Goal: Use online tool/utility: Utilize a website feature to perform a specific function

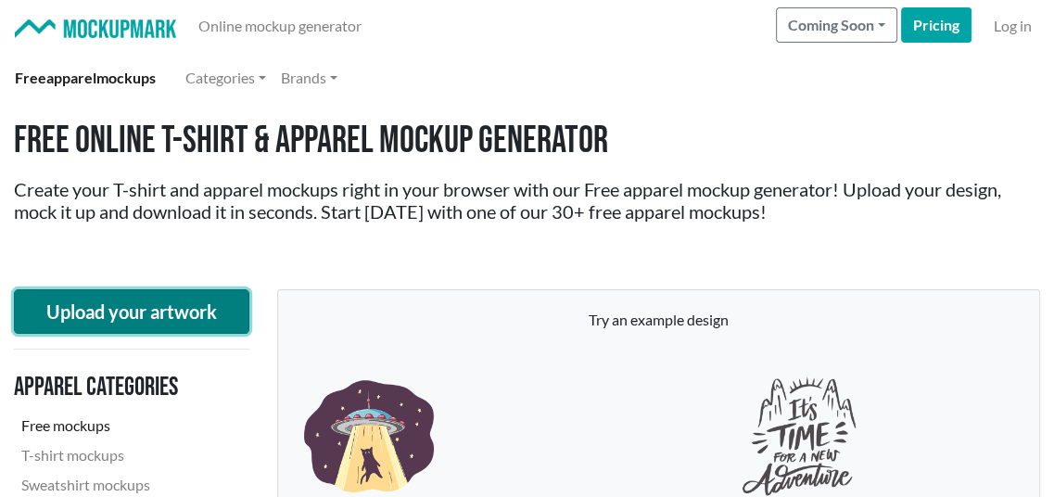
click at [145, 307] on button "Upload your artwork" at bounding box center [131, 311] width 235 height 45
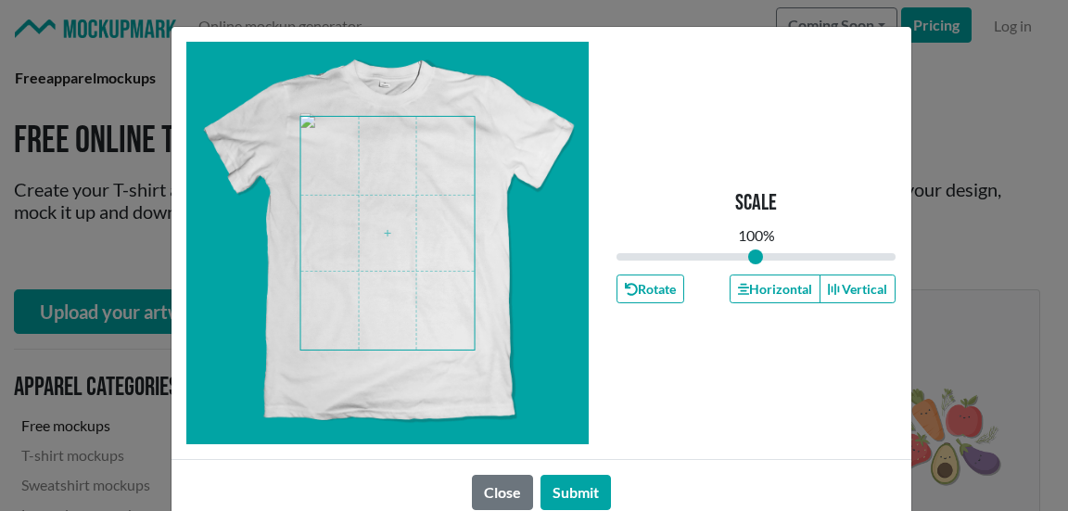
click at [404, 254] on span at bounding box center [387, 233] width 174 height 233
click at [583, 487] on button "Submit" at bounding box center [575, 492] width 70 height 35
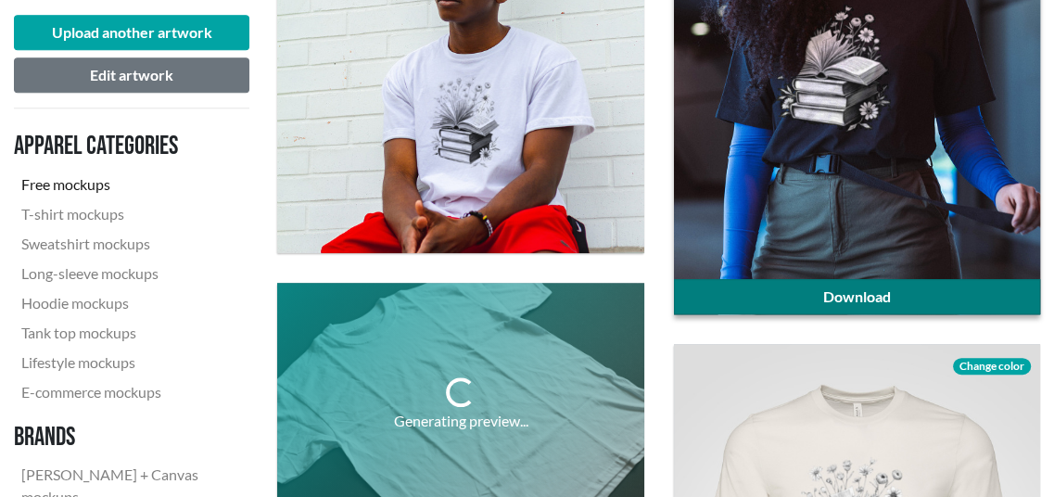
scroll to position [834, 0]
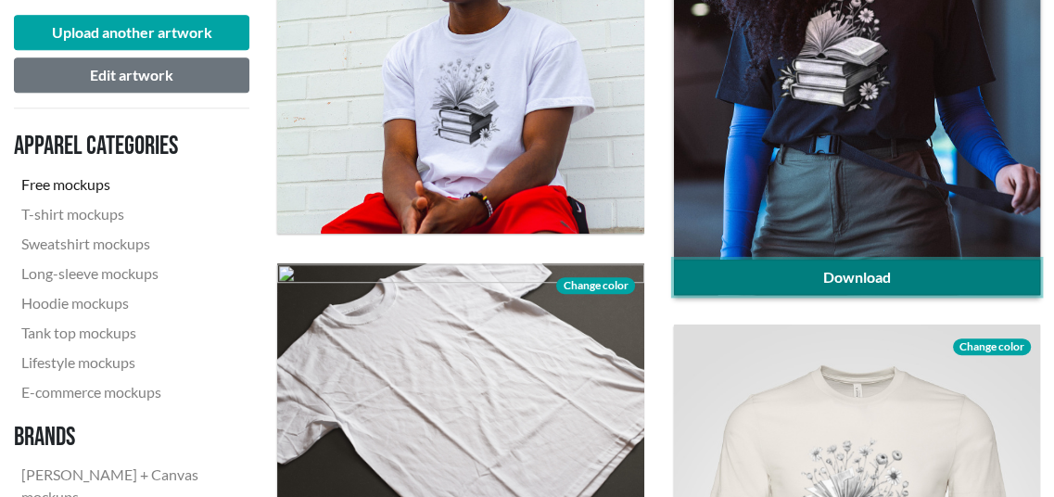
click at [894, 265] on link "Download" at bounding box center [857, 277] width 366 height 35
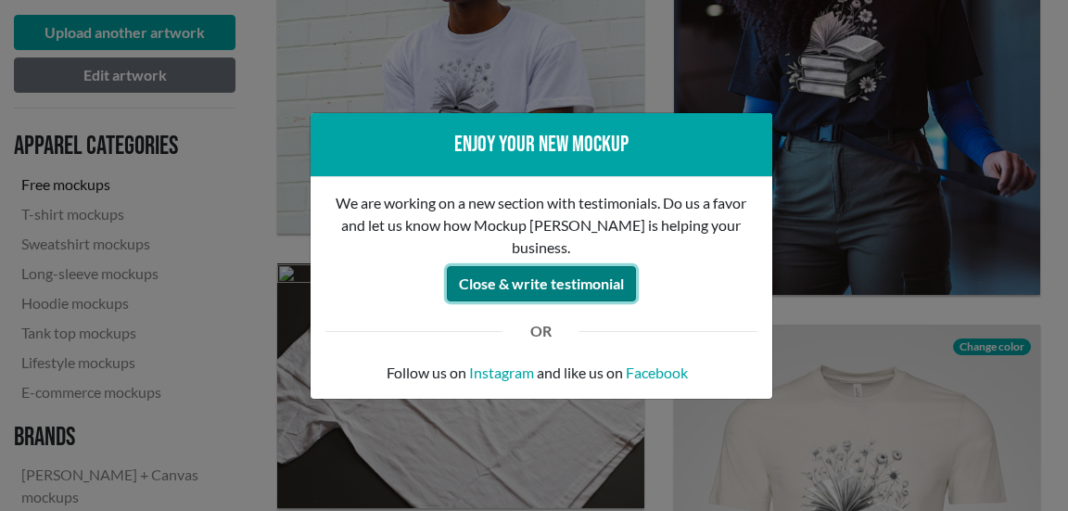
click at [509, 281] on button "Close & write testimonial" at bounding box center [541, 283] width 189 height 35
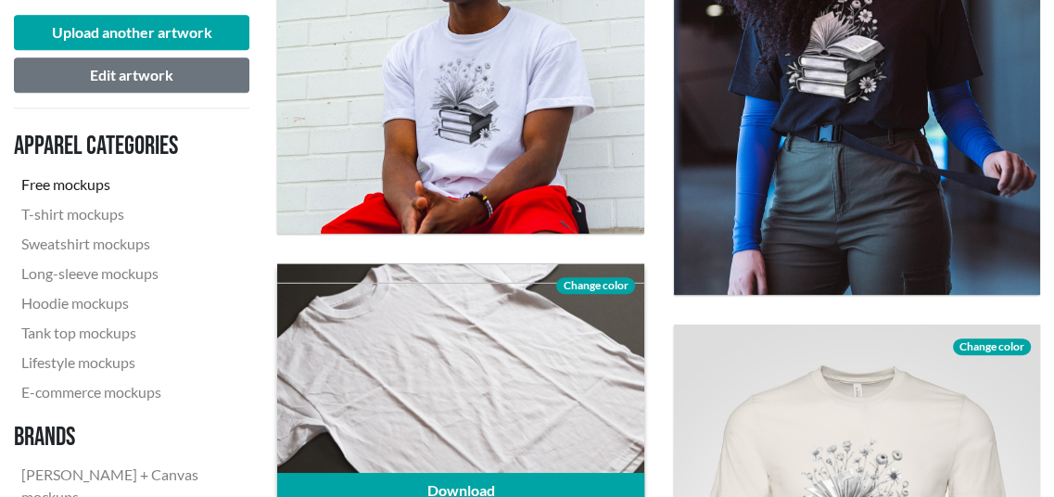
scroll to position [927, 0]
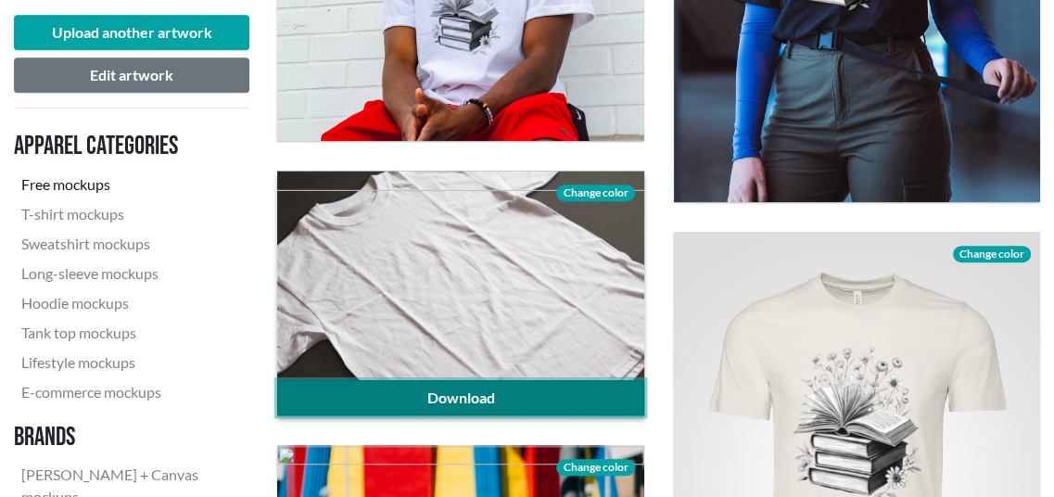
click at [477, 403] on link "Download" at bounding box center [460, 397] width 366 height 35
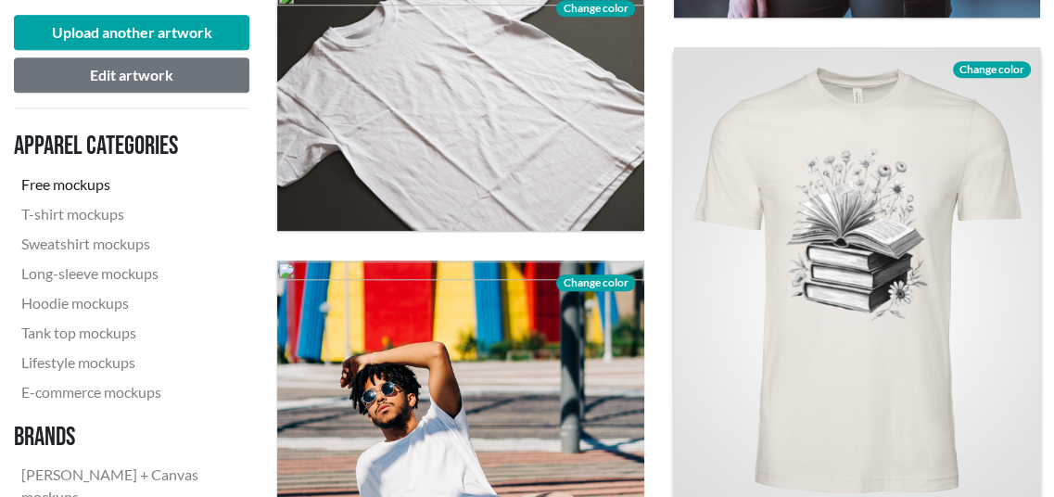
scroll to position [1113, 0]
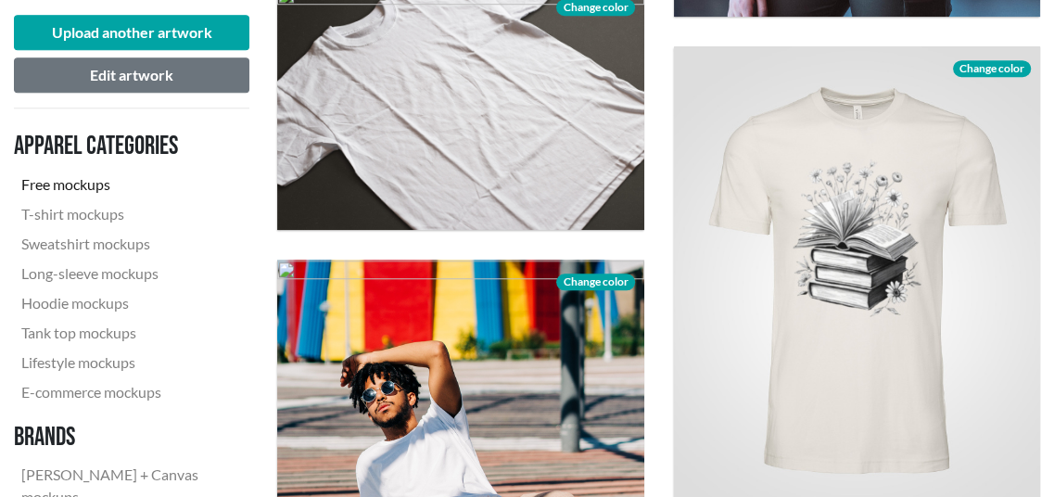
click at [657, 455] on div "Download Change color" at bounding box center [460, 504] width 396 height 518
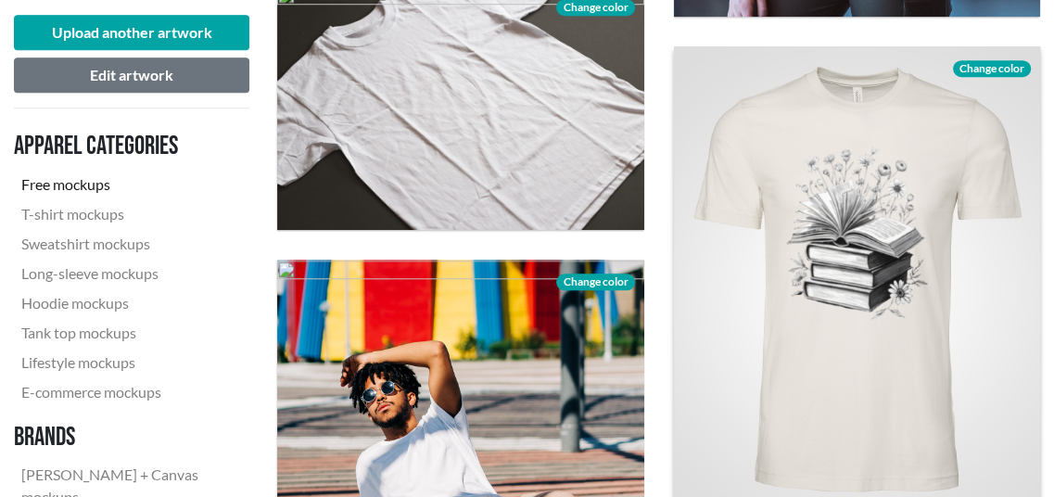
click at [969, 66] on span "Change color" at bounding box center [992, 68] width 78 height 17
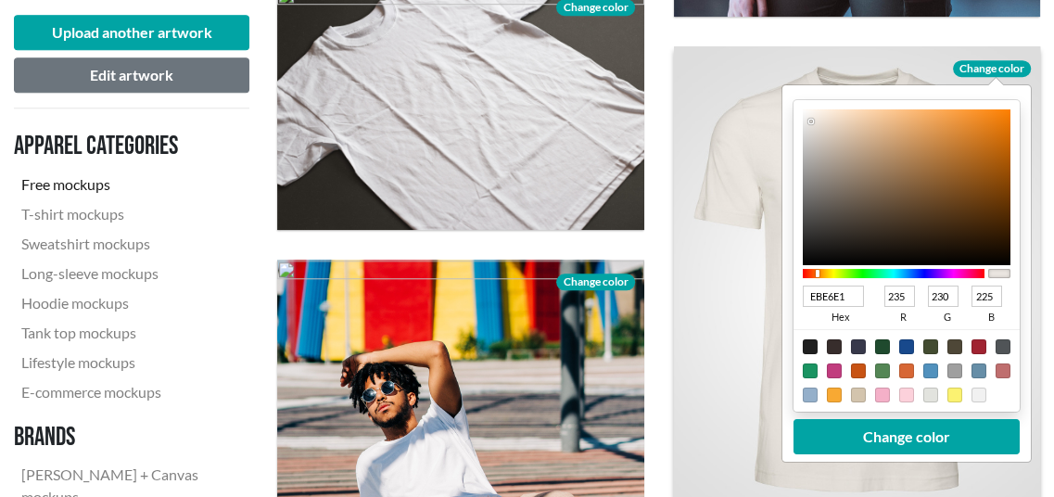
type input "9E9A97"
type input "158"
type input "154"
type input "151"
click at [811, 168] on div at bounding box center [906, 187] width 208 height 156
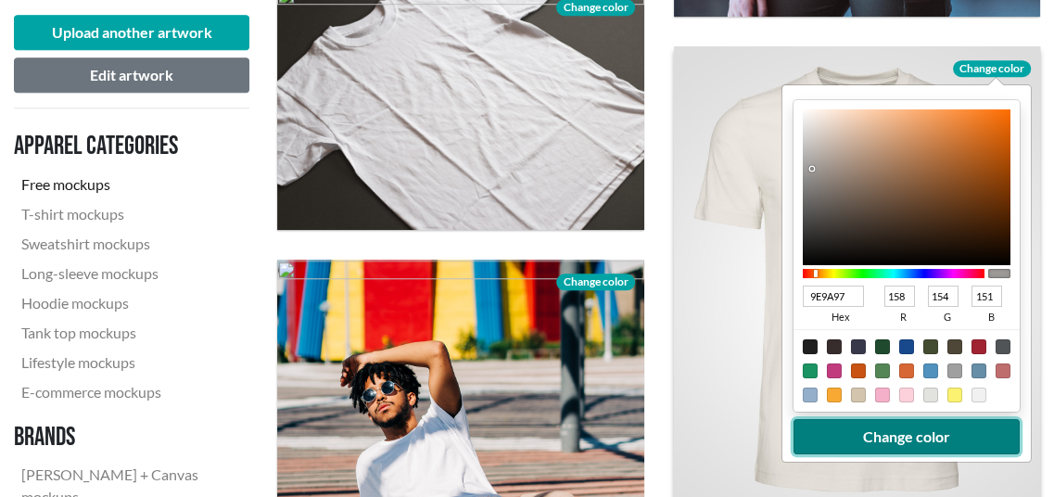
click at [850, 429] on button "Change color" at bounding box center [906, 436] width 226 height 35
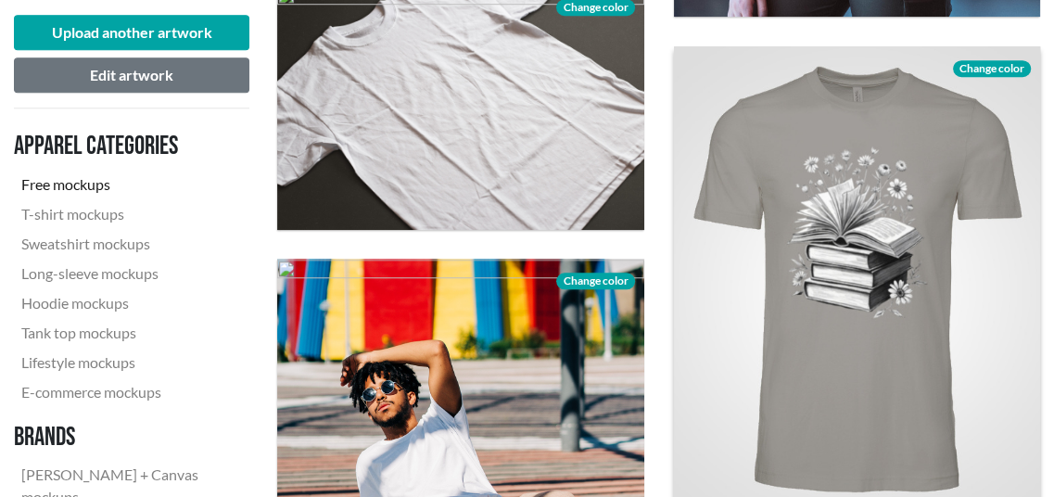
click at [987, 62] on span "Change color" at bounding box center [992, 68] width 78 height 17
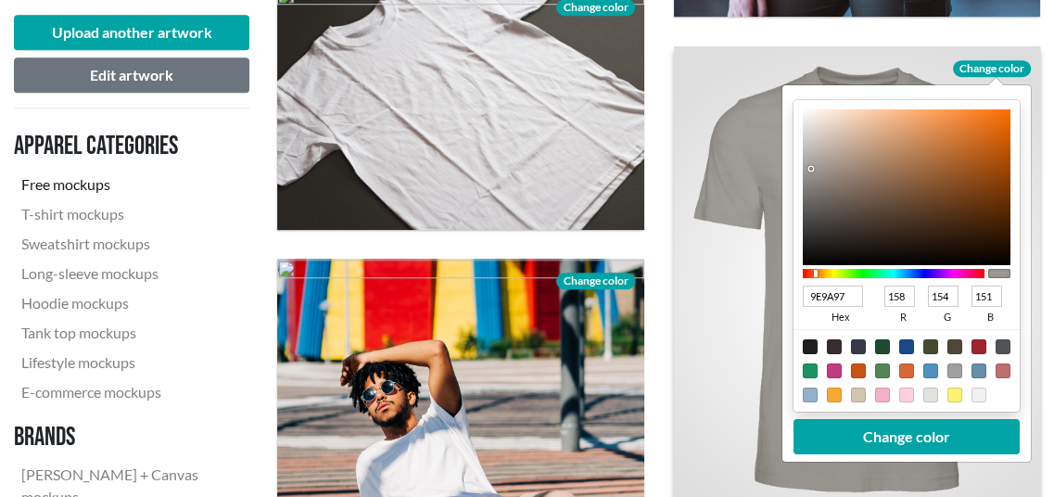
type input "C5BDB7"
type input "197"
type input "189"
type input "183"
click at [817, 144] on div at bounding box center [906, 187] width 208 height 156
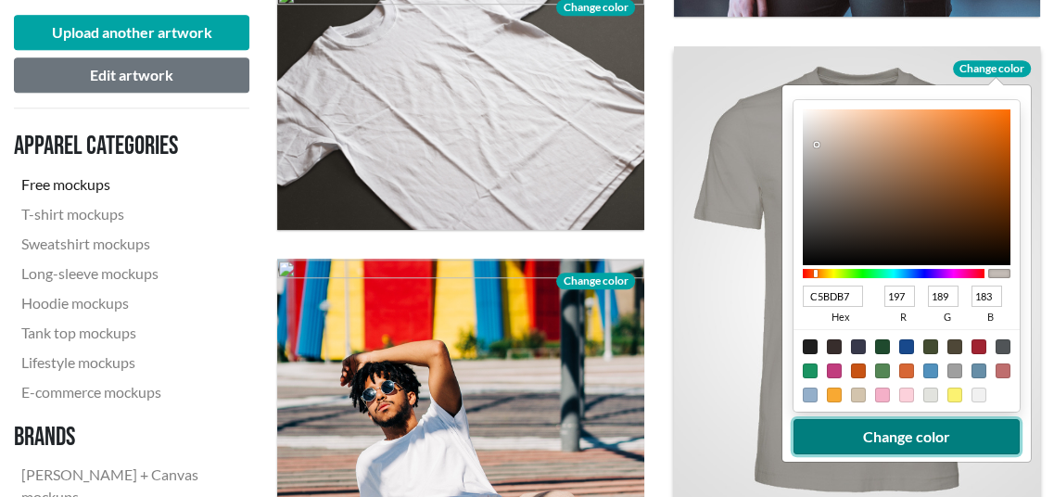
click at [908, 439] on button "Change color" at bounding box center [906, 436] width 226 height 35
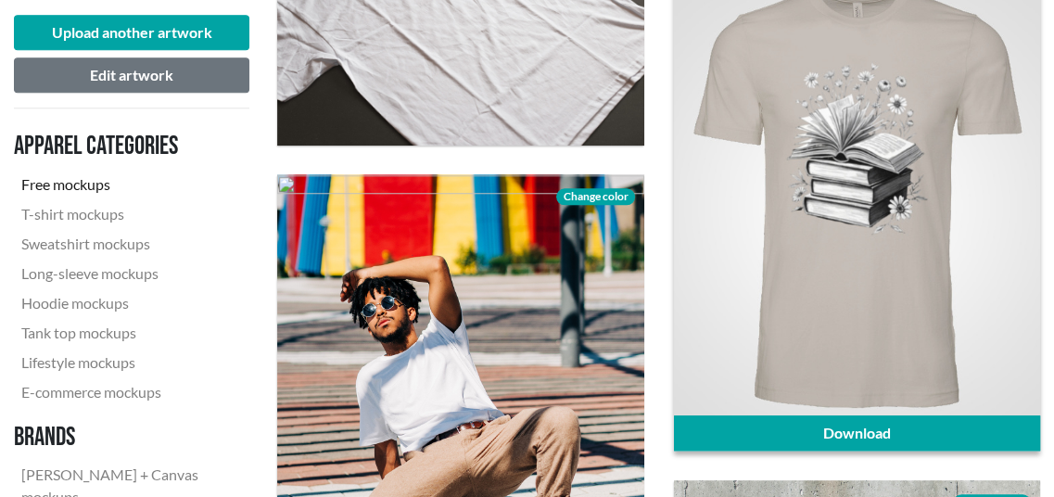
scroll to position [1298, 0]
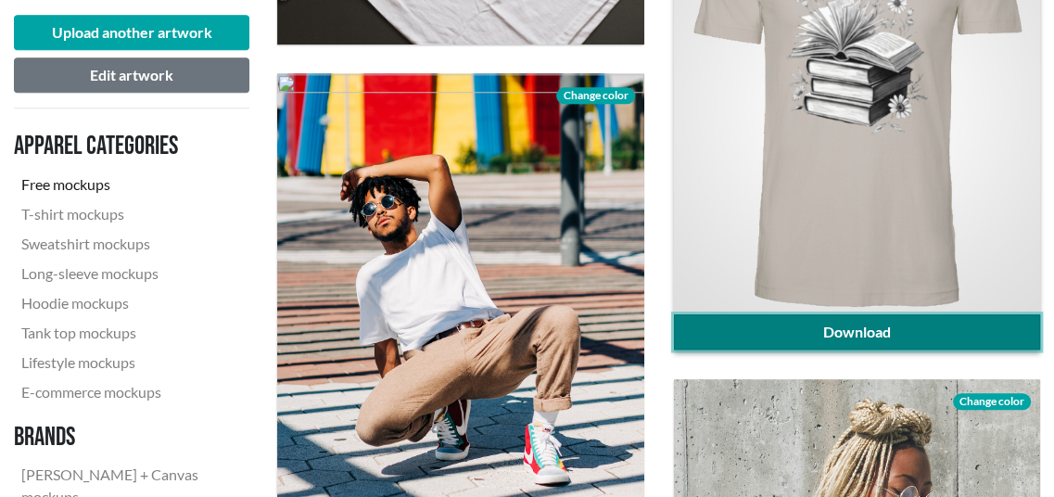
click at [871, 324] on link "Download" at bounding box center [857, 331] width 366 height 35
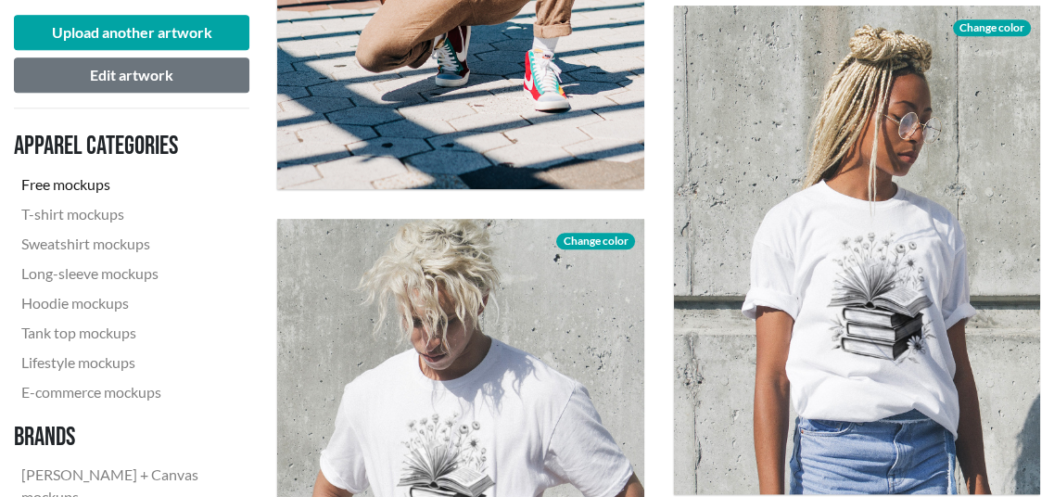
scroll to position [1639, 0]
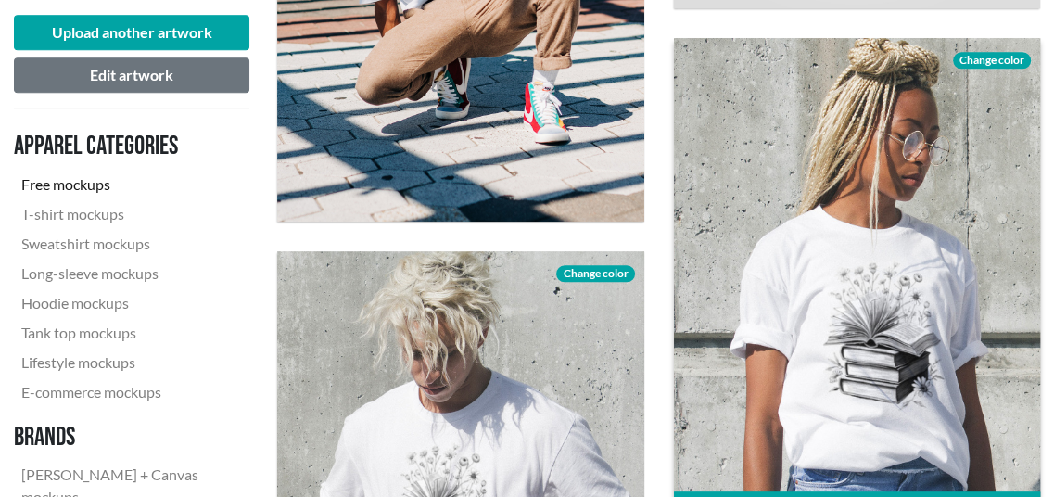
click at [970, 54] on span "Change color" at bounding box center [992, 60] width 78 height 17
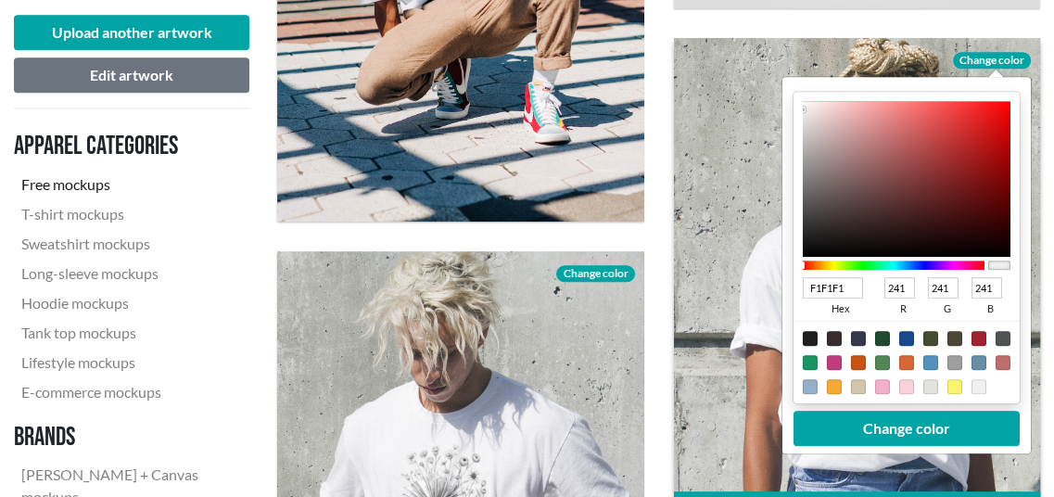
type input "5D5A5A"
type input "93"
type input "90"
click at [808, 198] on div at bounding box center [906, 179] width 208 height 156
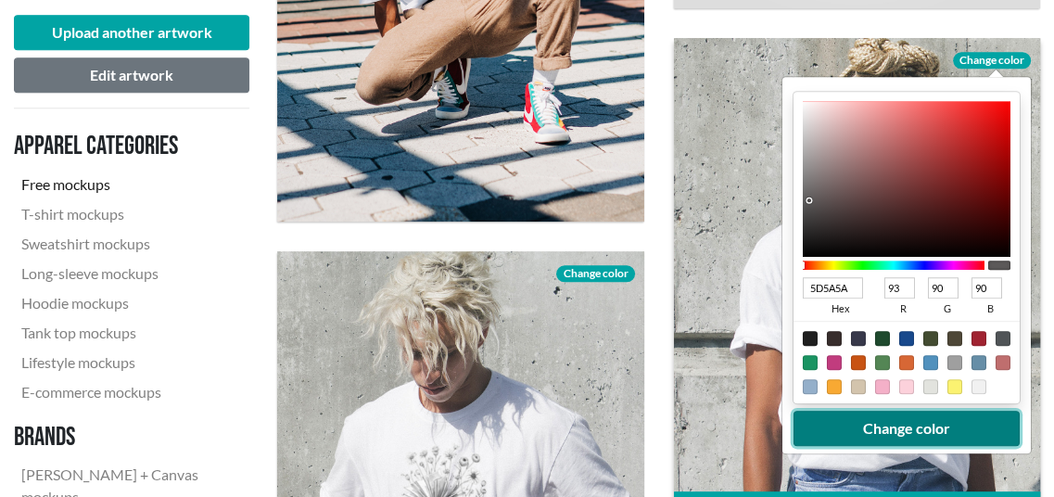
click at [843, 436] on button "Change color" at bounding box center [906, 428] width 226 height 35
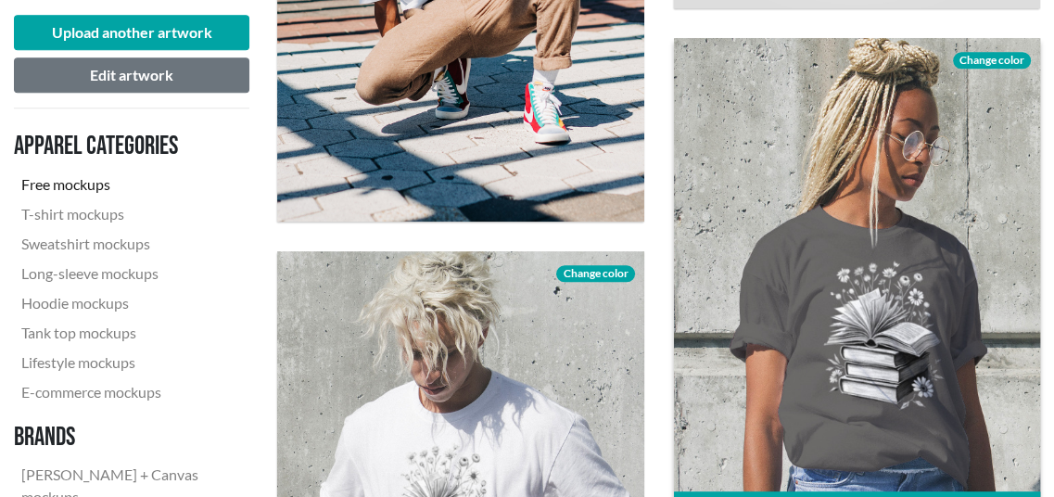
scroll to position [1732, 0]
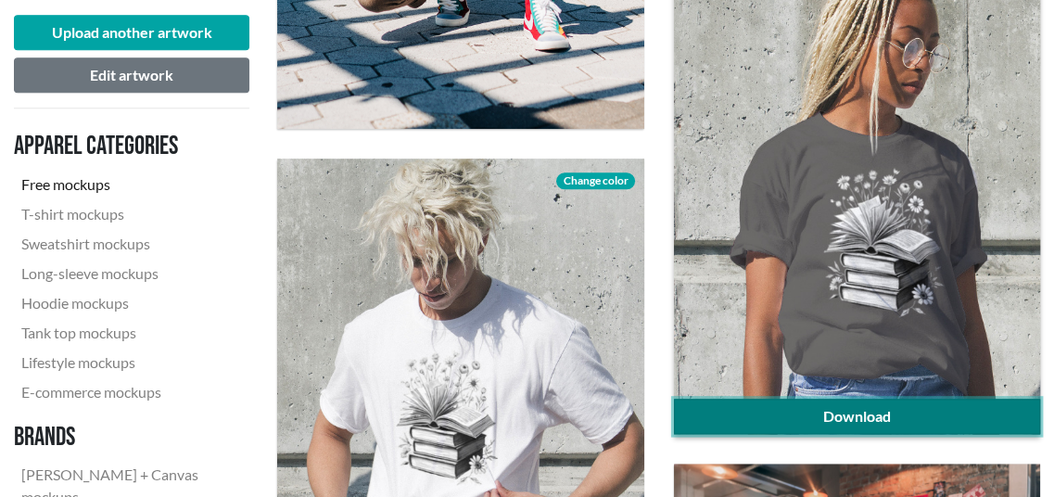
click at [839, 408] on link "Download" at bounding box center [857, 416] width 366 height 35
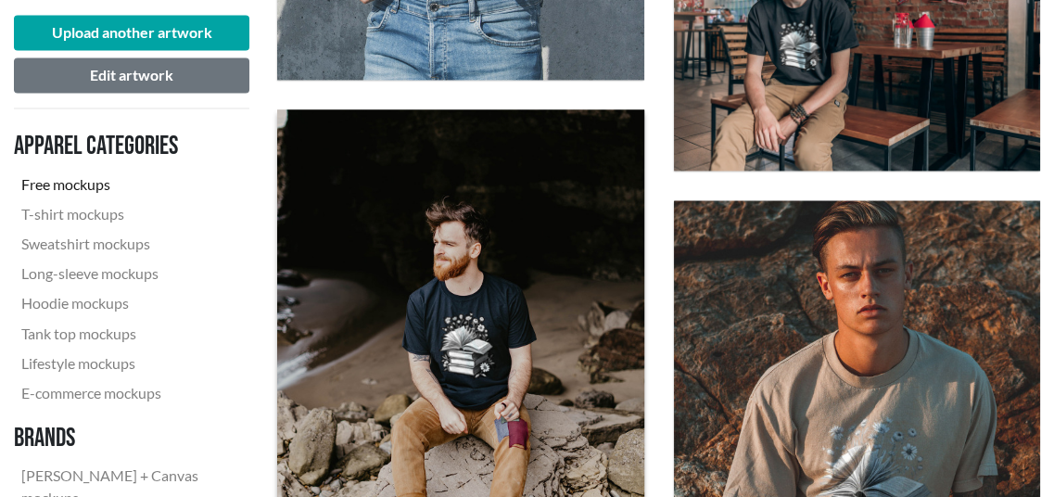
scroll to position [2381, 0]
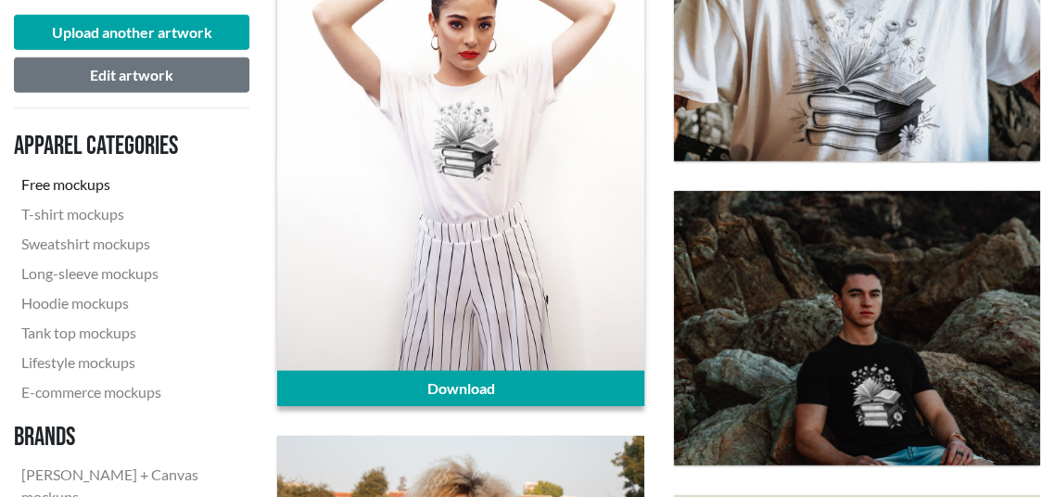
scroll to position [4050, 0]
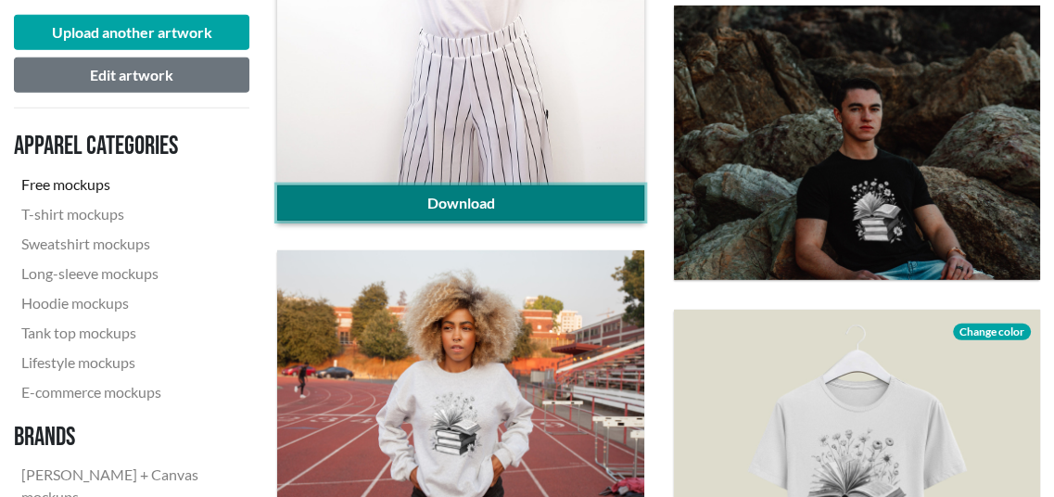
click at [604, 198] on link "Download" at bounding box center [460, 202] width 366 height 35
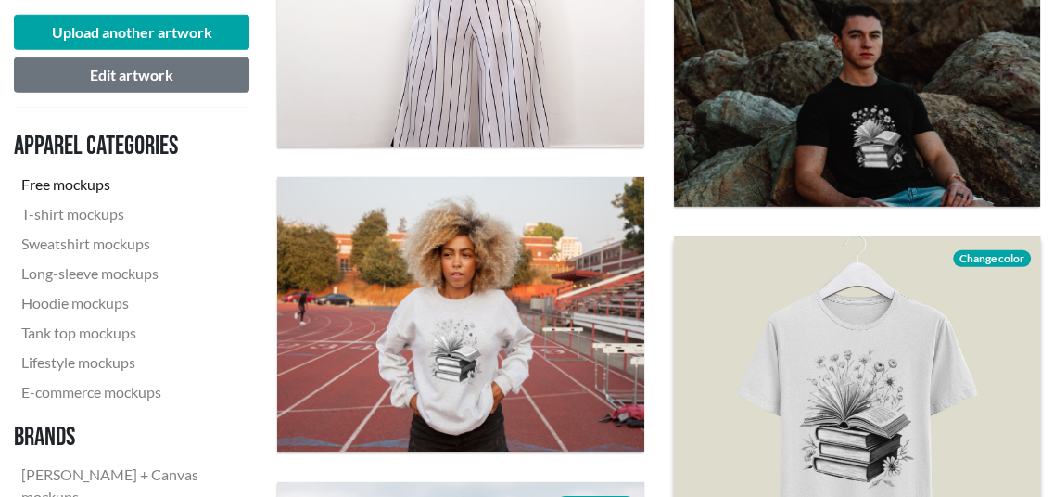
scroll to position [4235, 0]
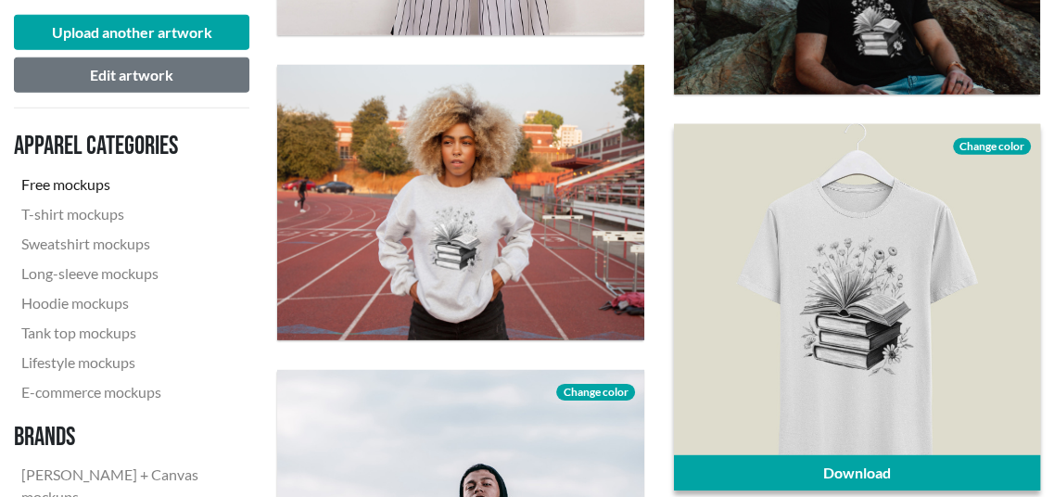
click at [967, 144] on span "Change color" at bounding box center [992, 146] width 78 height 17
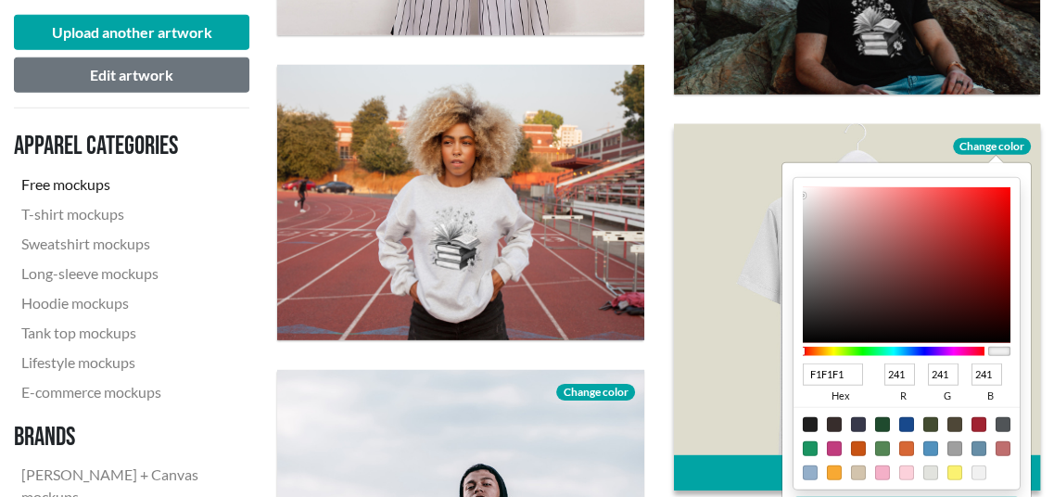
type input "191818"
type input "25"
type input "24"
click at [808, 326] on div at bounding box center [906, 265] width 208 height 156
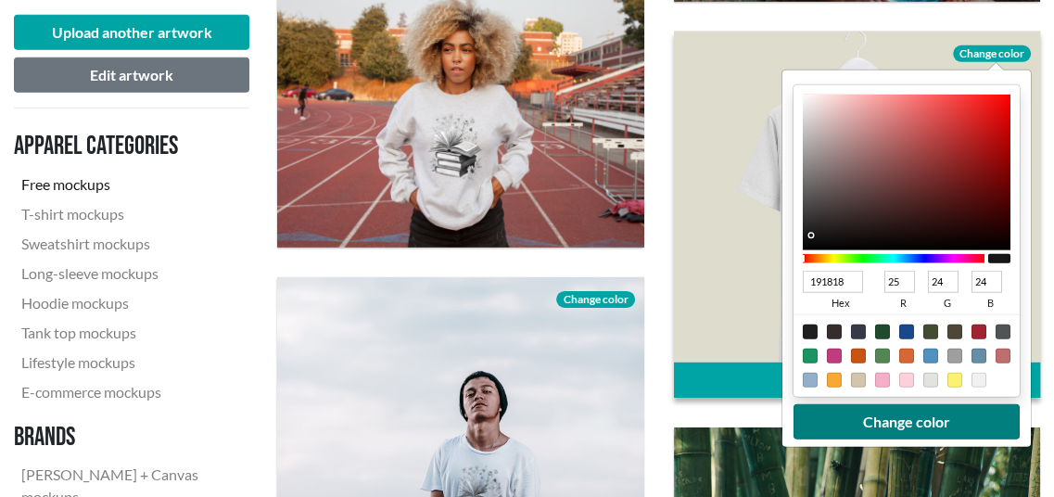
scroll to position [4328, 0]
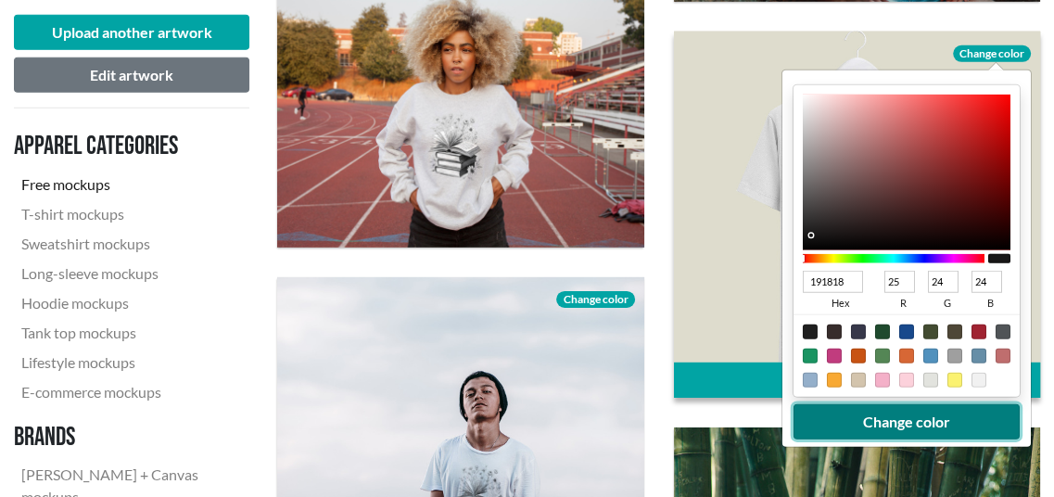
click at [841, 418] on button "Change color" at bounding box center [906, 421] width 226 height 35
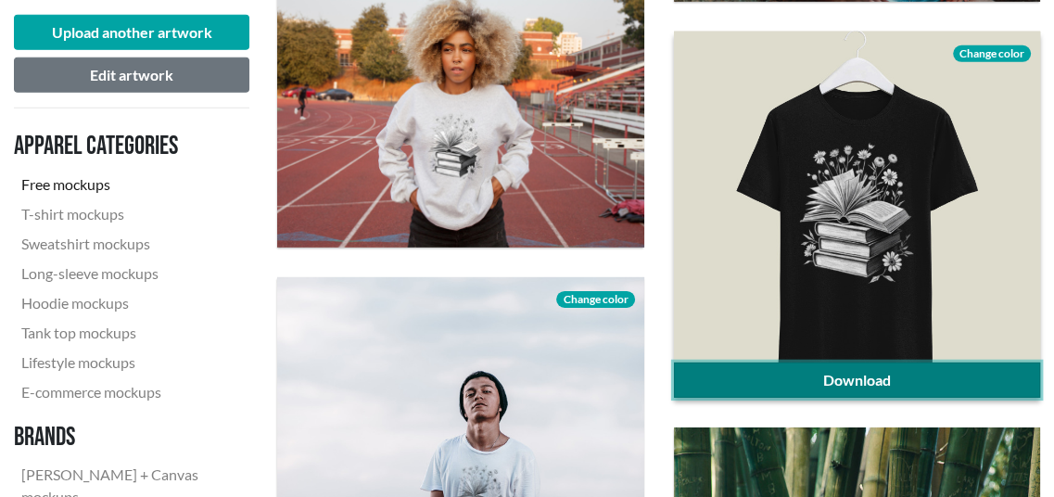
click at [790, 374] on link "Download" at bounding box center [857, 379] width 366 height 35
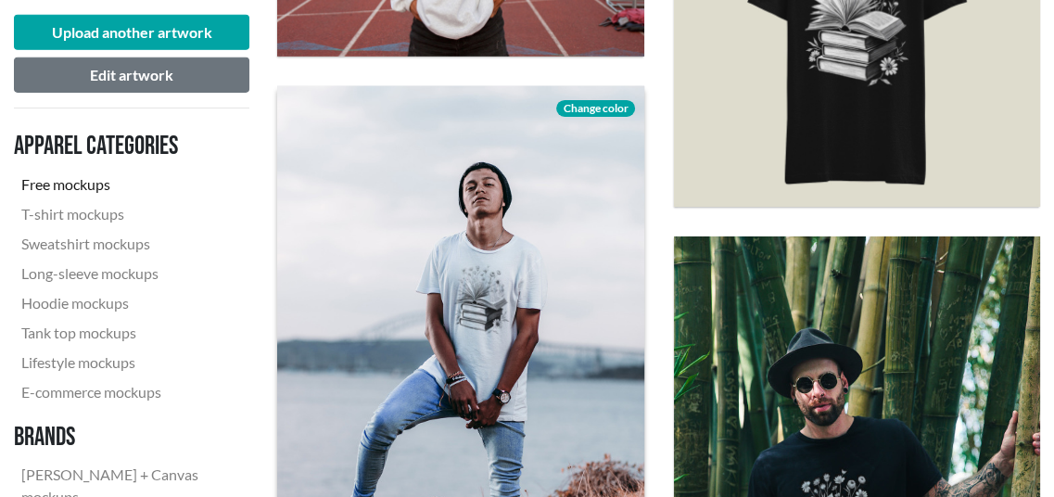
scroll to position [4606, 0]
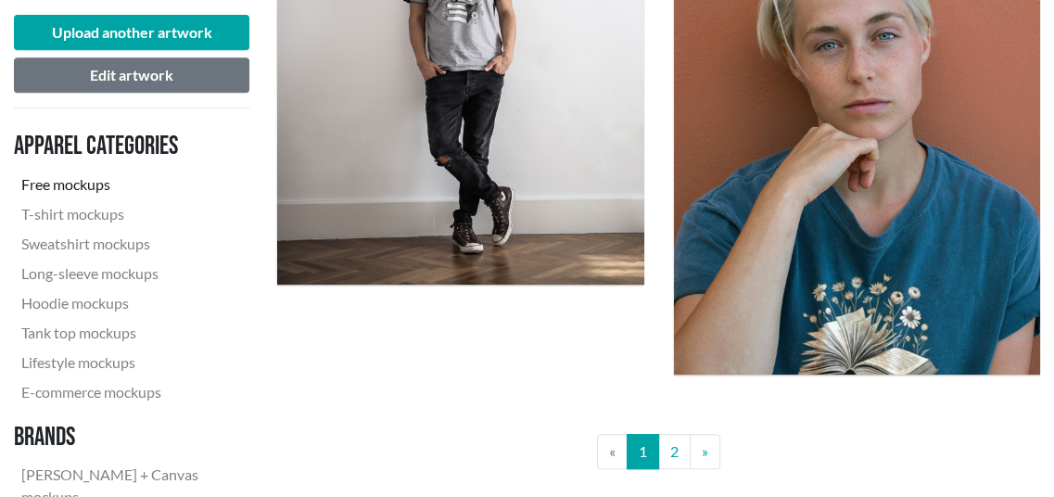
scroll to position [5996, 0]
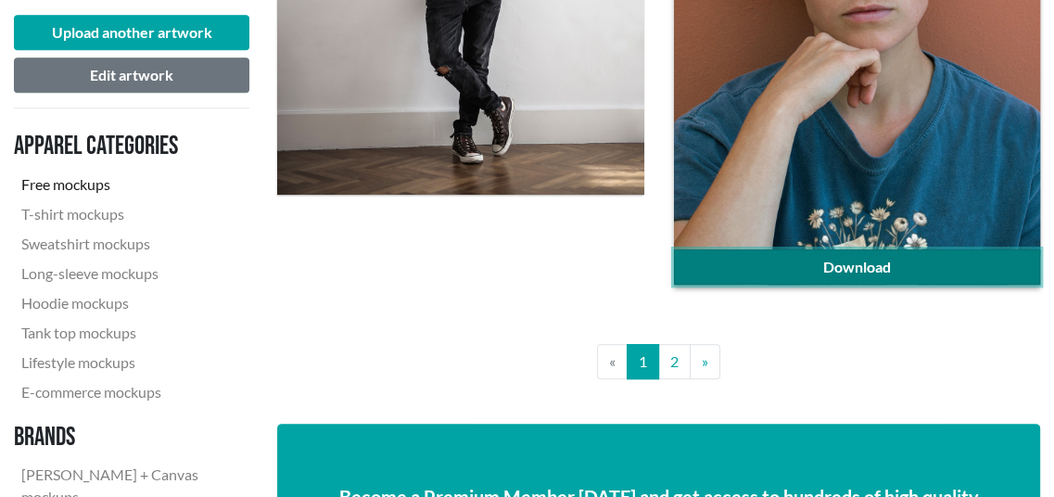
click at [875, 267] on link "Download" at bounding box center [857, 266] width 366 height 35
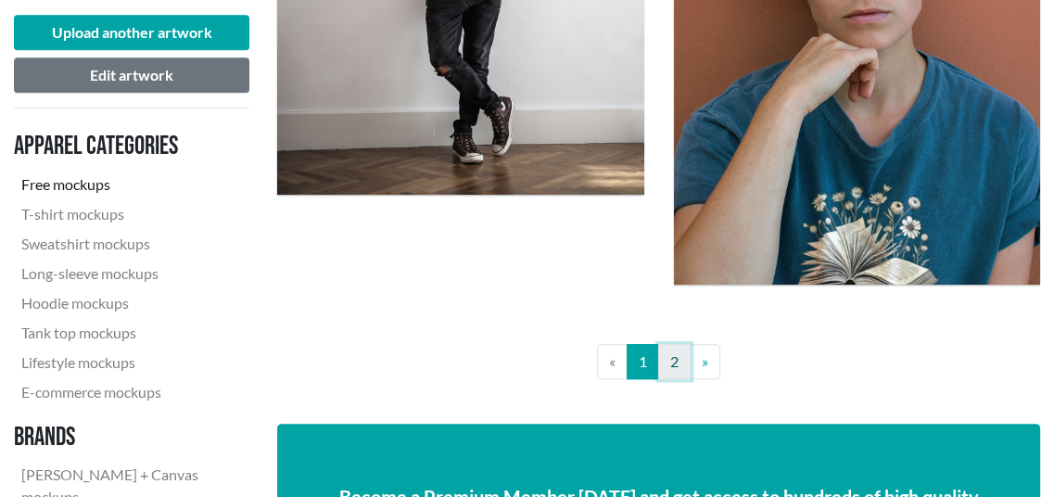
click at [668, 375] on link "2" at bounding box center [674, 361] width 32 height 35
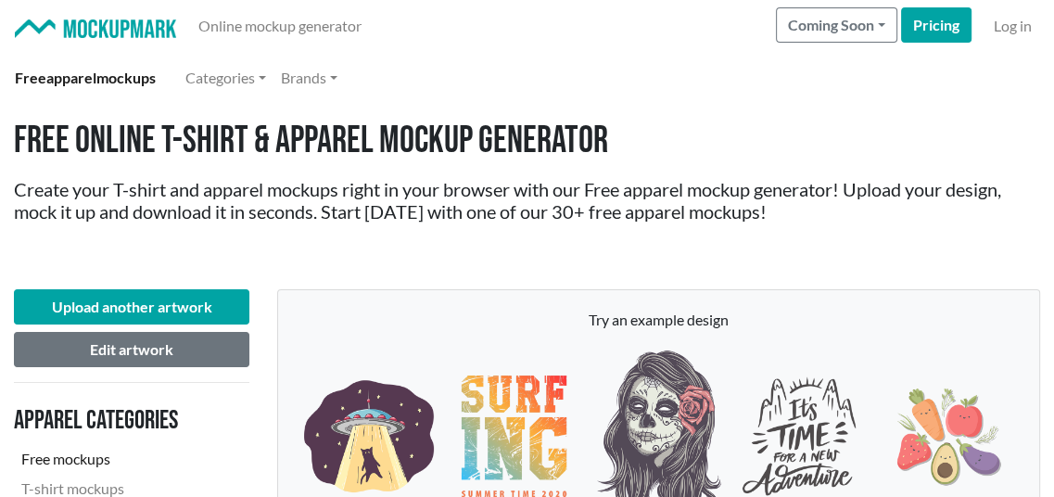
click at [19, 234] on div "Free Online T-shirt & Apparel Mockup Generator Create your T-shirt and apparel …" at bounding box center [527, 189] width 1054 height 171
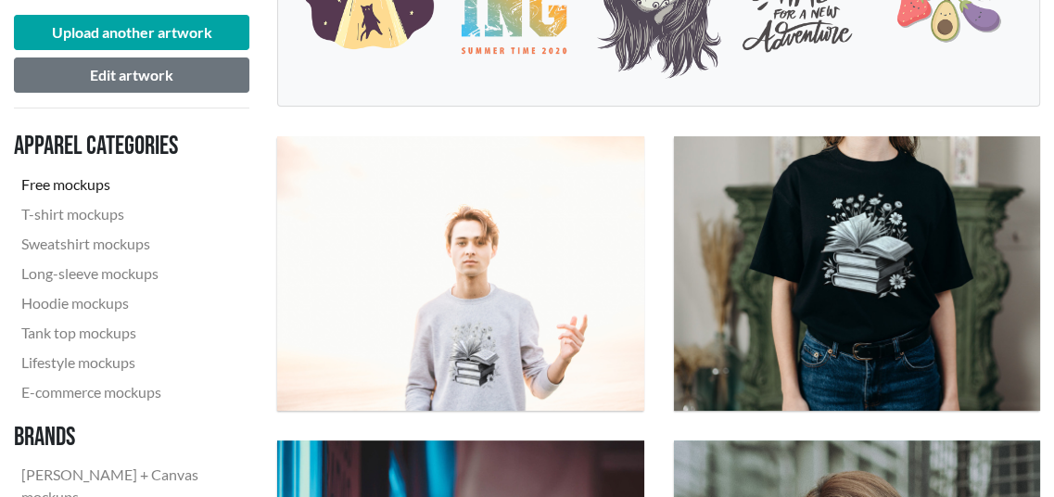
scroll to position [556, 0]
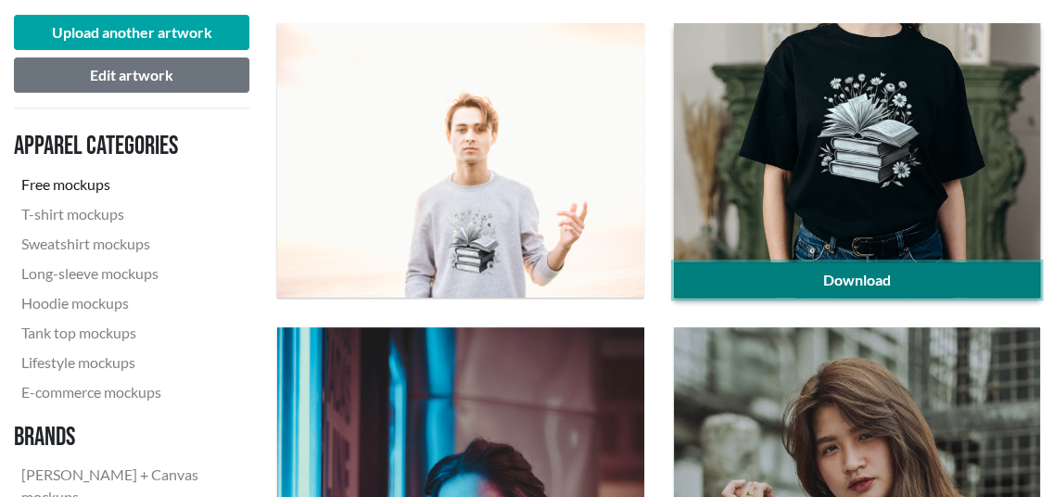
click at [953, 288] on link "Download" at bounding box center [857, 279] width 366 height 35
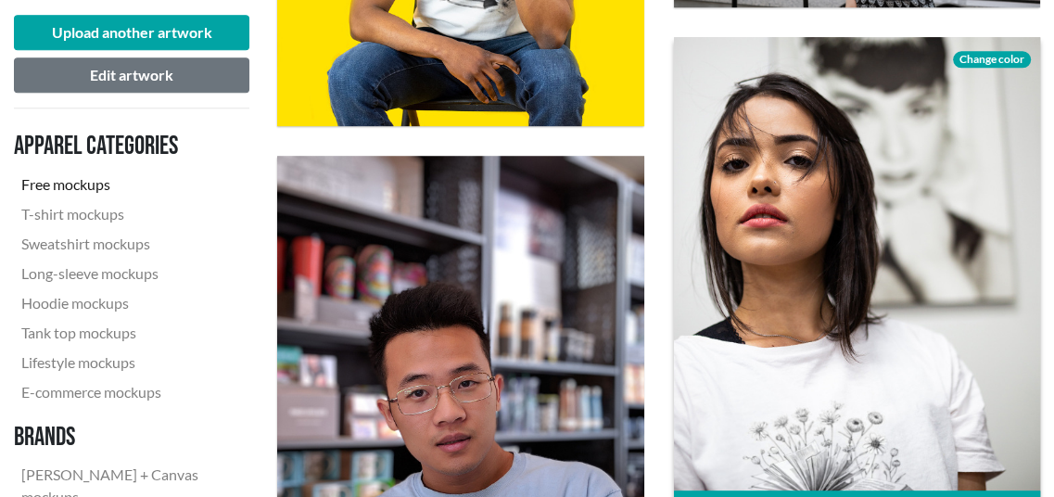
scroll to position [1669, 0]
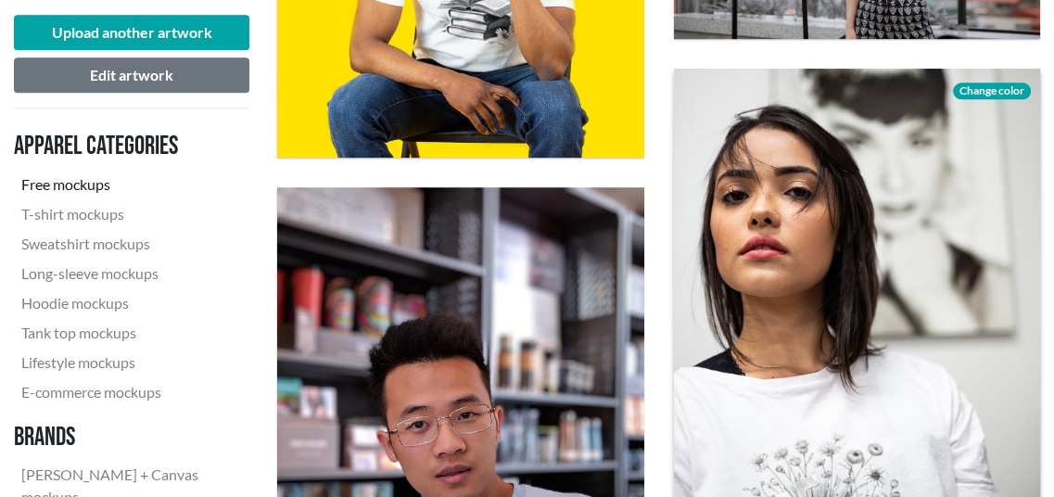
click at [979, 88] on span "Change color" at bounding box center [992, 91] width 78 height 17
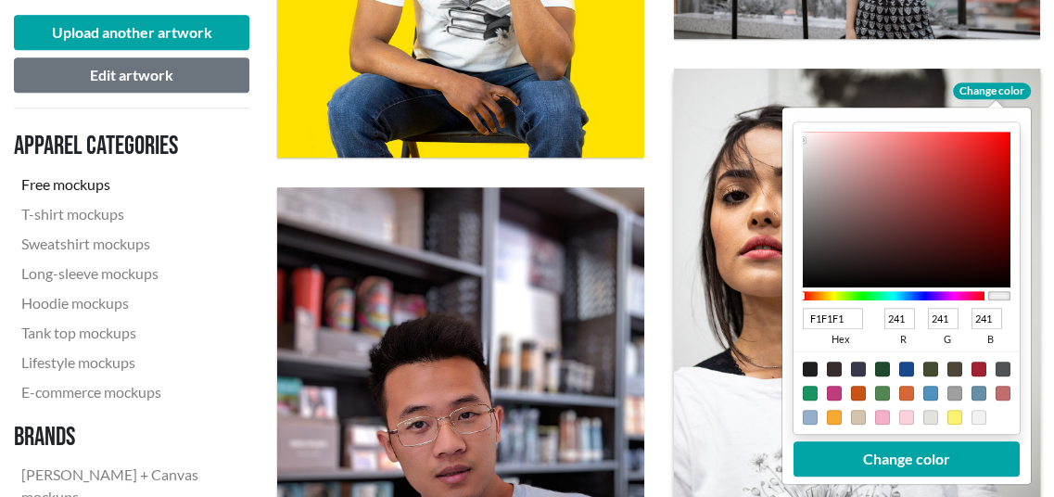
click at [922, 298] on div at bounding box center [893, 295] width 182 height 9
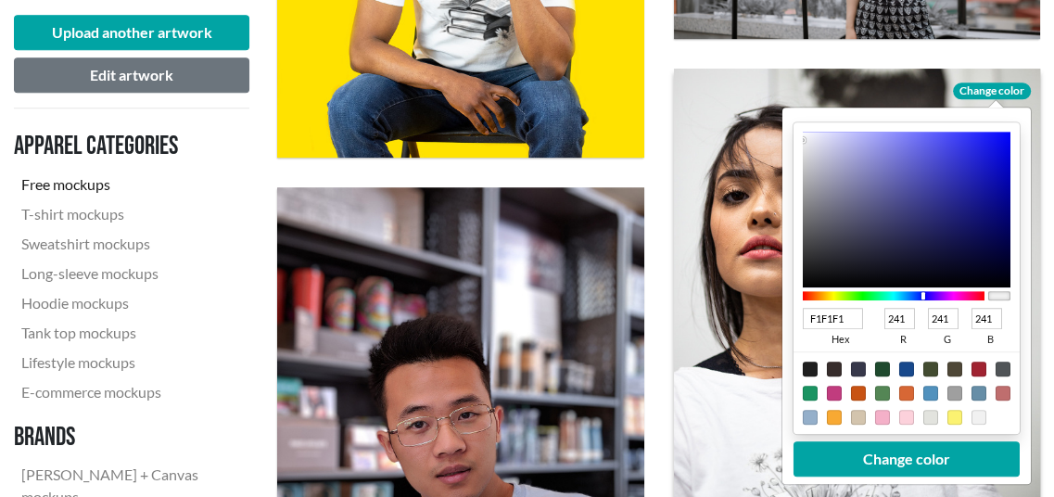
type input "3A3B83"
type input "58"
type input "59"
type input "131"
click at [917, 207] on div at bounding box center [906, 210] width 208 height 156
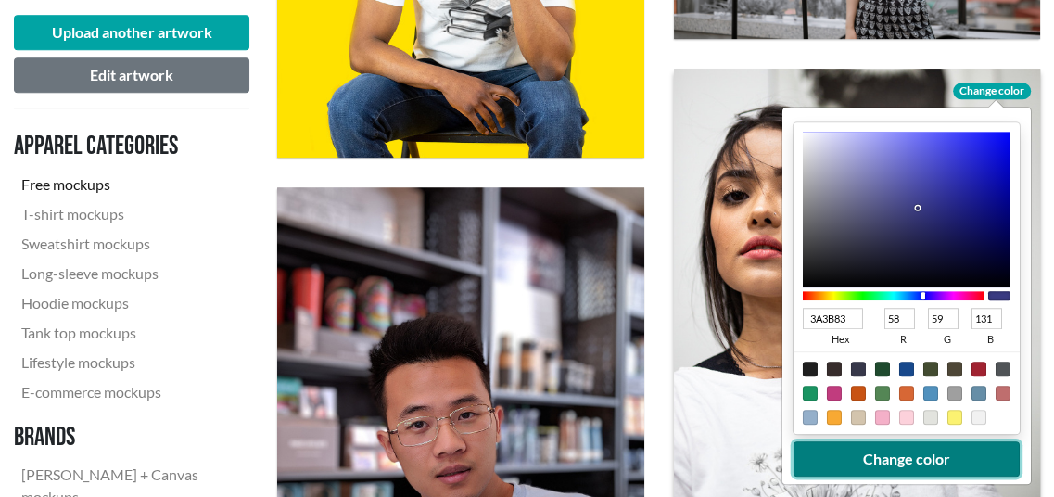
click at [919, 462] on button "Change color" at bounding box center [906, 458] width 226 height 35
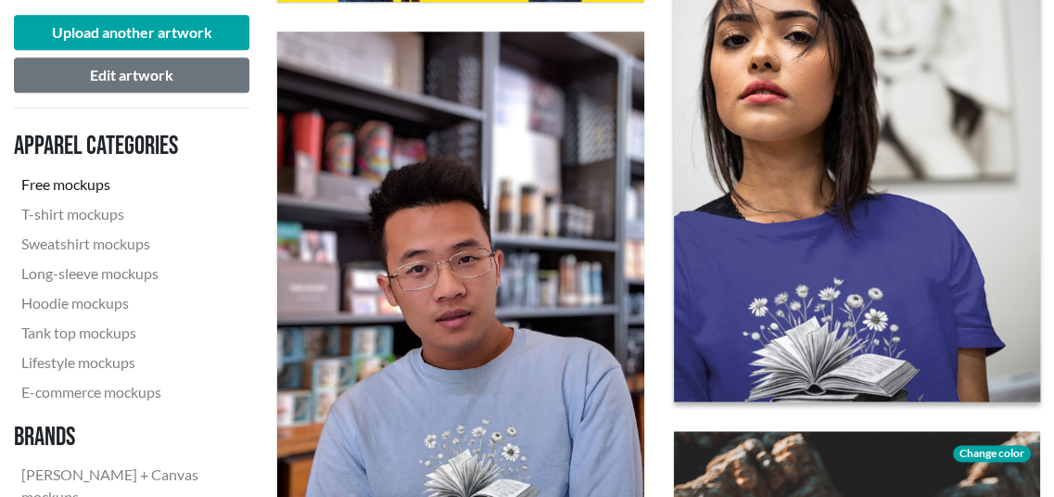
scroll to position [1854, 0]
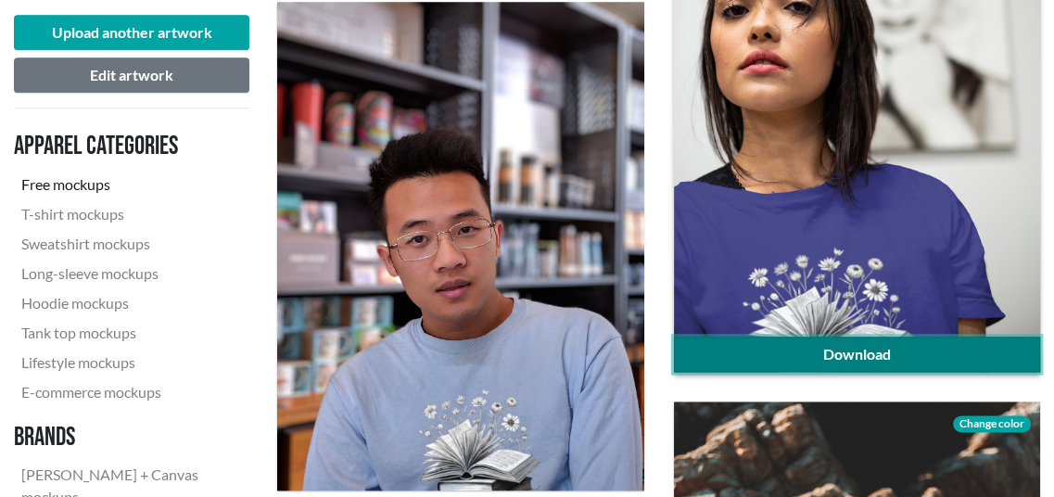
click at [876, 361] on link "Download" at bounding box center [857, 354] width 366 height 35
